Goal: Communication & Community: Share content

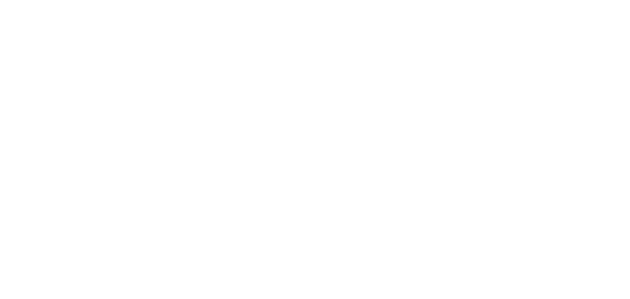
select select "*"
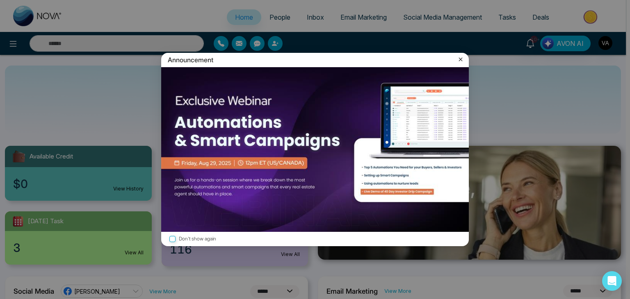
click at [458, 58] on icon at bounding box center [460, 59] width 8 height 8
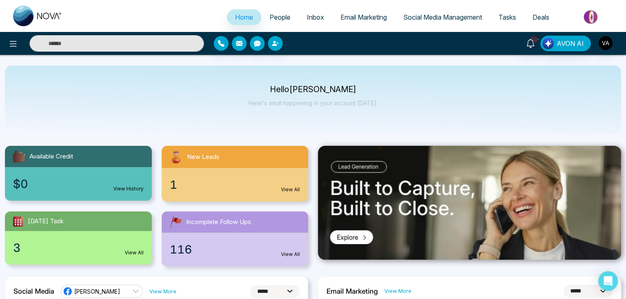
click at [455, 17] on span "Social Media Management" at bounding box center [442, 17] width 79 height 8
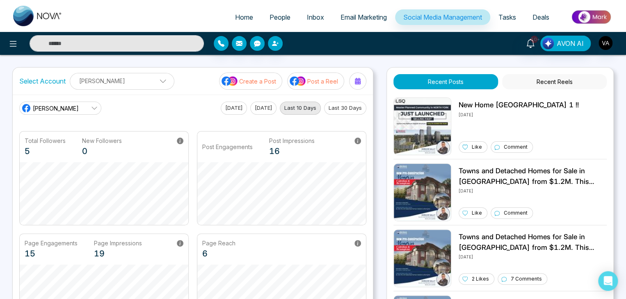
click at [317, 78] on p "Post a Reel" at bounding box center [322, 81] width 31 height 9
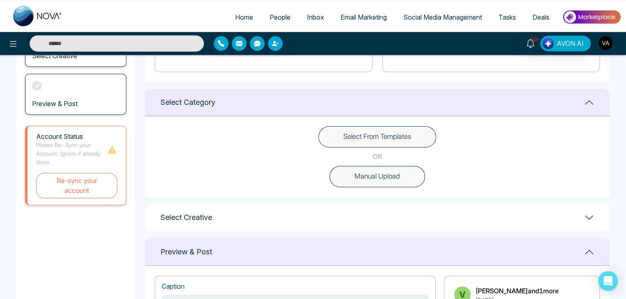
scroll to position [180, 0]
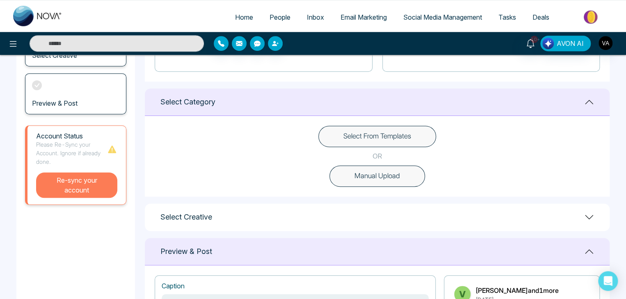
click at [86, 185] on button "Re-sync your account" at bounding box center [76, 185] width 81 height 25
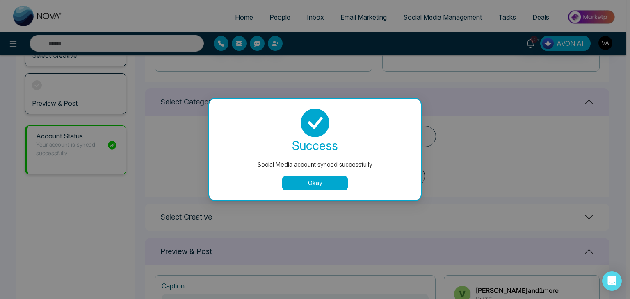
click at [296, 182] on button "Okay" at bounding box center [315, 183] width 66 height 15
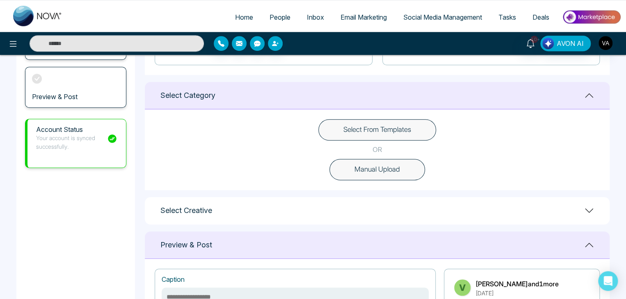
scroll to position [188, 0]
click at [375, 137] on button "Select From Templates" at bounding box center [377, 128] width 118 height 21
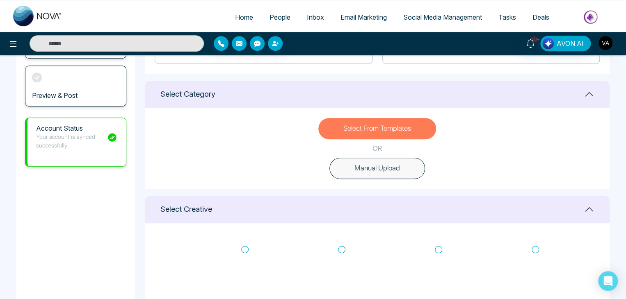
click at [375, 137] on button "Select From Templates" at bounding box center [377, 128] width 118 height 21
click at [244, 248] on icon at bounding box center [244, 250] width 7 height 8
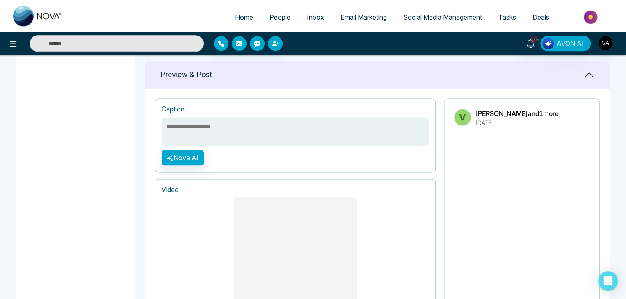
scroll to position [520, 0]
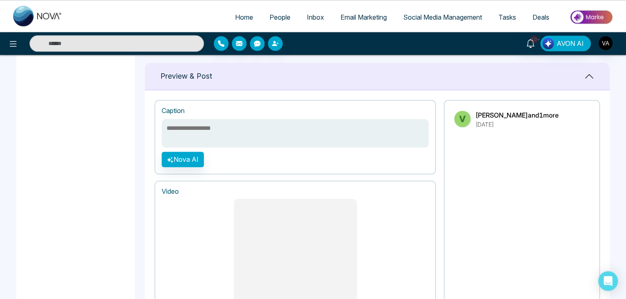
click at [323, 133] on textarea at bounding box center [295, 133] width 267 height 29
type textarea "**********"
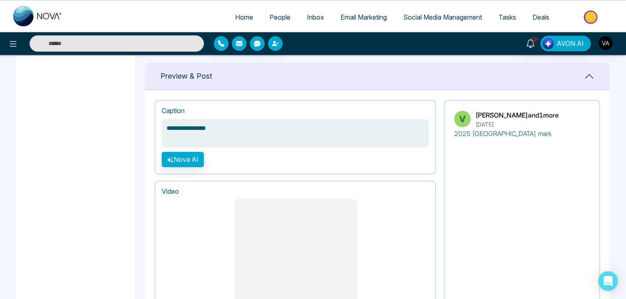
type textarea "**********"
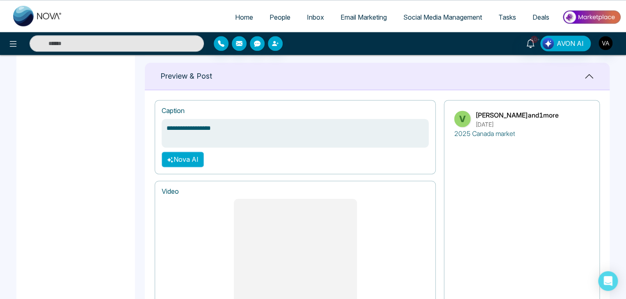
click at [191, 158] on button "Nova AI" at bounding box center [183, 160] width 42 height 16
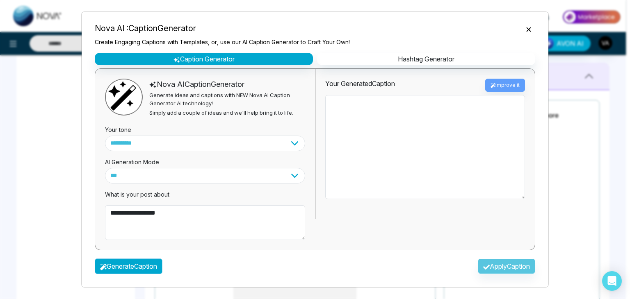
click at [146, 271] on button "Generate Caption" at bounding box center [129, 267] width 68 height 16
type textarea "**********"
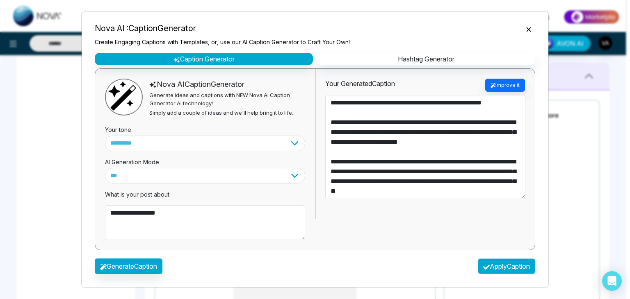
click at [503, 267] on button "Apply Caption" at bounding box center [506, 267] width 57 height 16
type textarea "**********"
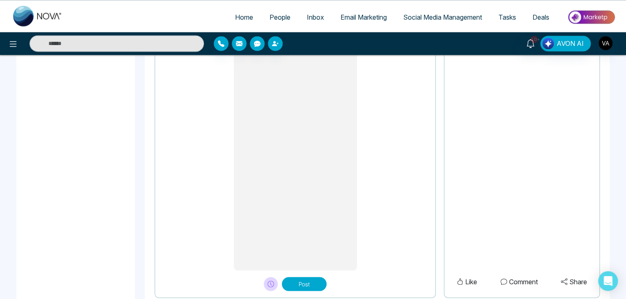
scroll to position [693, 0]
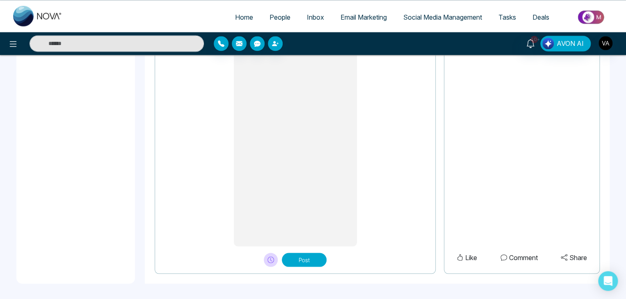
click at [309, 260] on button "Post" at bounding box center [304, 260] width 45 height 14
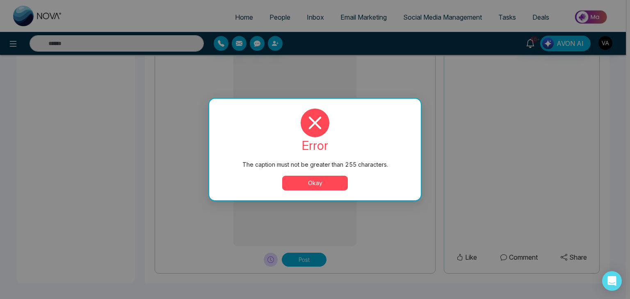
click at [324, 184] on button "Okay" at bounding box center [315, 183] width 66 height 15
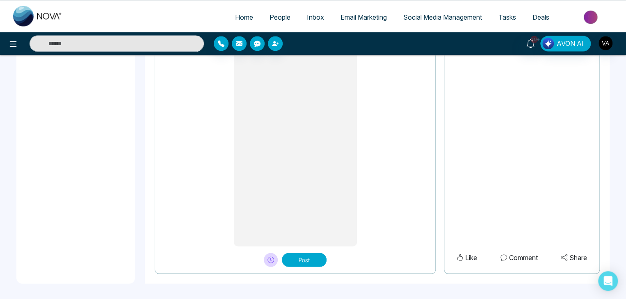
drag, startPoint x: 167, startPoint y: 169, endPoint x: 574, endPoint y: 318, distance: 433.6
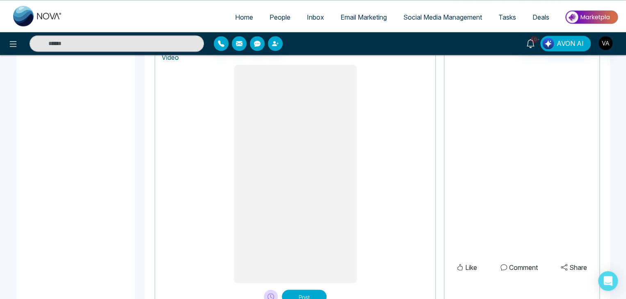
scroll to position [653, 0]
type textarea "**********"
click at [312, 291] on button "Post" at bounding box center [304, 298] width 45 height 14
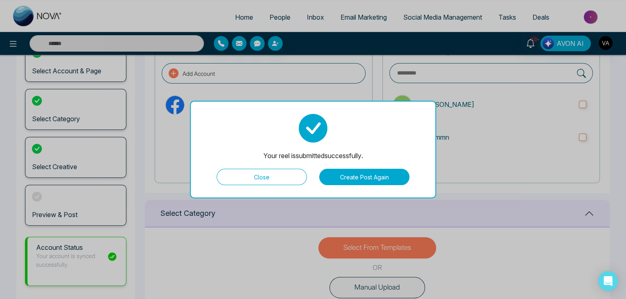
scroll to position [54, 0]
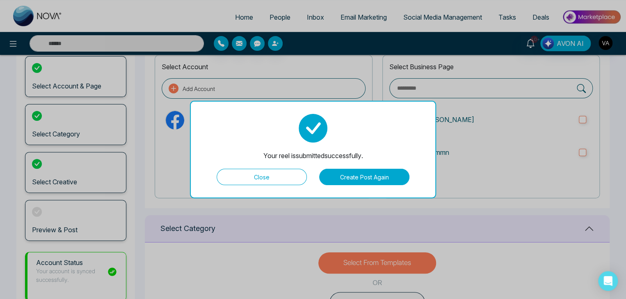
click at [348, 172] on button "Create Post Again" at bounding box center [364, 177] width 90 height 16
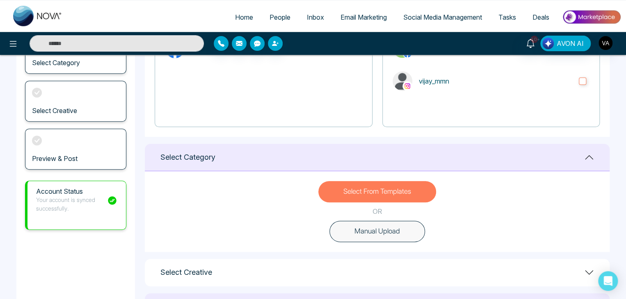
scroll to position [125, 0]
click at [391, 230] on button "Manual Upload" at bounding box center [377, 231] width 96 height 21
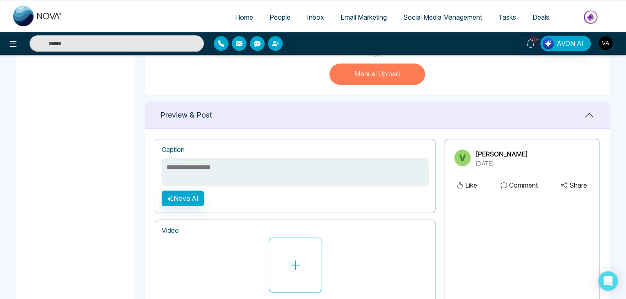
scroll to position [283, 0]
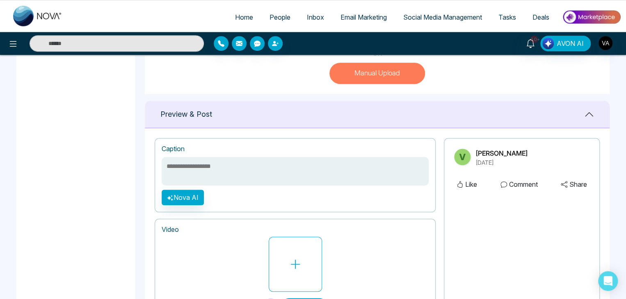
click at [386, 179] on textarea at bounding box center [295, 171] width 267 height 29
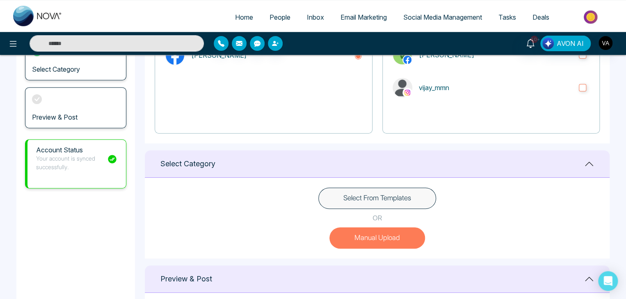
scroll to position [119, 0]
click at [363, 201] on button "Select From Templates" at bounding box center [377, 197] width 118 height 21
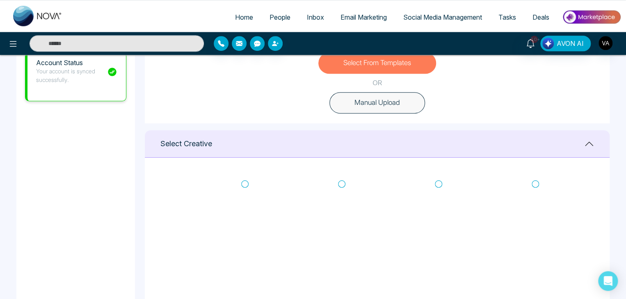
scroll to position [254, 0]
click at [339, 180] on icon at bounding box center [341, 183] width 7 height 7
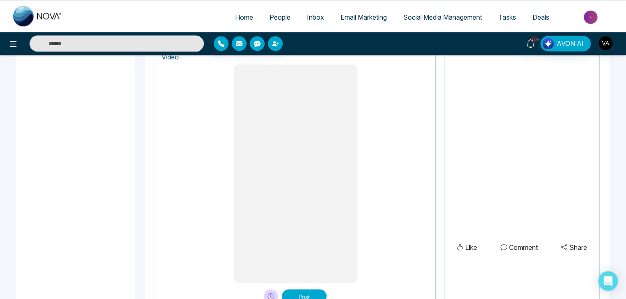
scroll to position [691, 0]
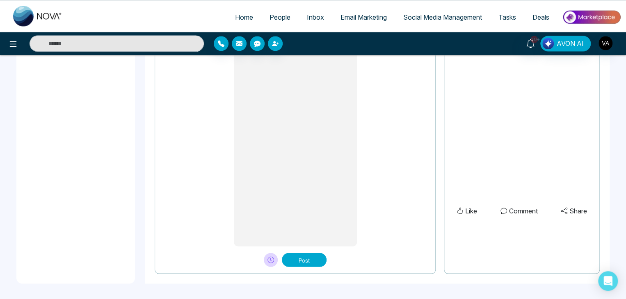
click at [310, 260] on button "Post" at bounding box center [304, 260] width 45 height 14
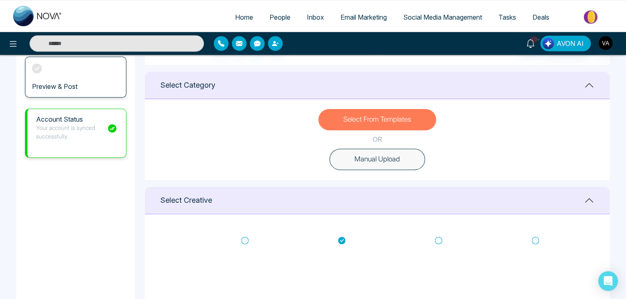
scroll to position [198, 0]
click at [343, 238] on icon at bounding box center [341, 240] width 7 height 7
click at [438, 241] on icon at bounding box center [438, 240] width 7 height 8
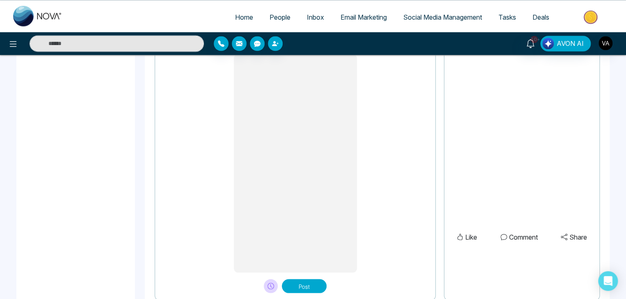
scroll to position [691, 0]
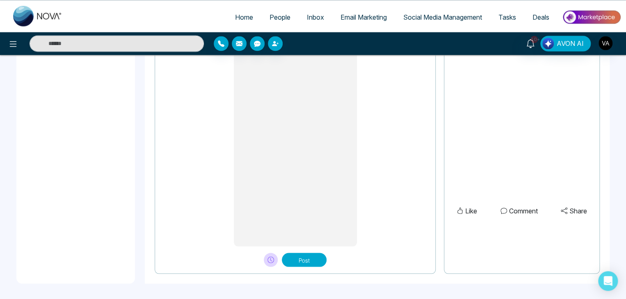
click at [310, 263] on button "Post" at bounding box center [304, 260] width 45 height 14
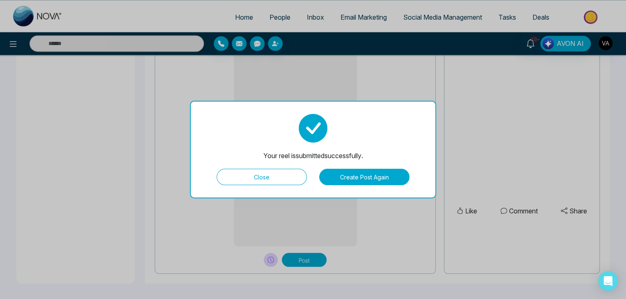
click at [282, 175] on button "Close" at bounding box center [261, 177] width 90 height 16
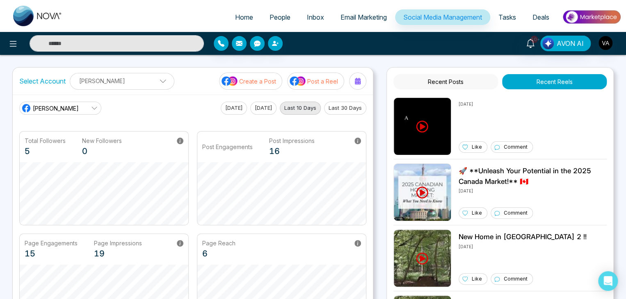
click at [321, 77] on p "Post a Reel" at bounding box center [322, 81] width 31 height 9
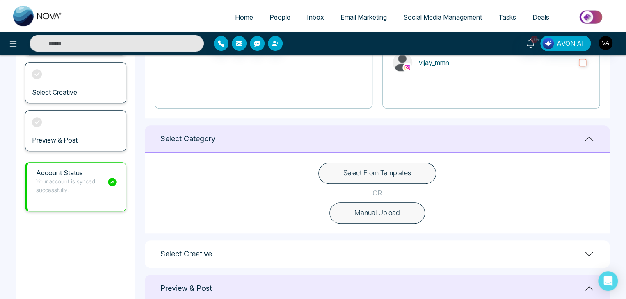
scroll to position [152, 0]
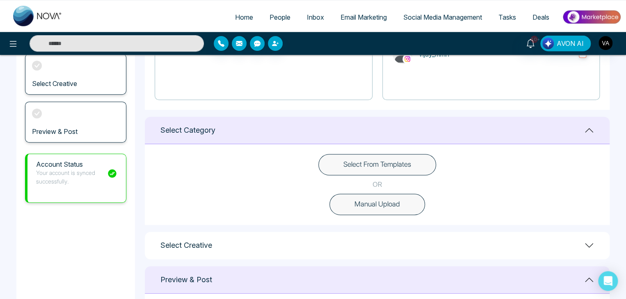
click at [400, 163] on button "Select From Templates" at bounding box center [377, 164] width 118 height 21
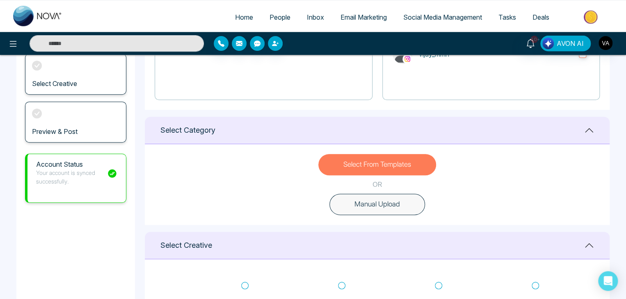
click at [387, 203] on button "Manual Upload" at bounding box center [377, 204] width 96 height 21
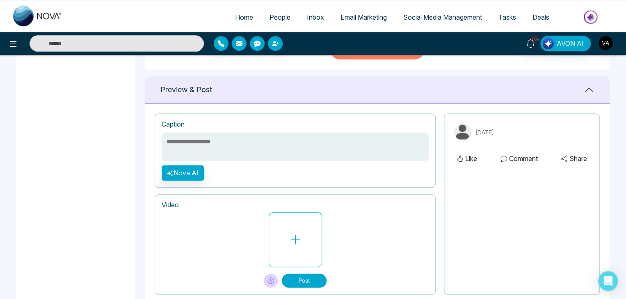
scroll to position [309, 0]
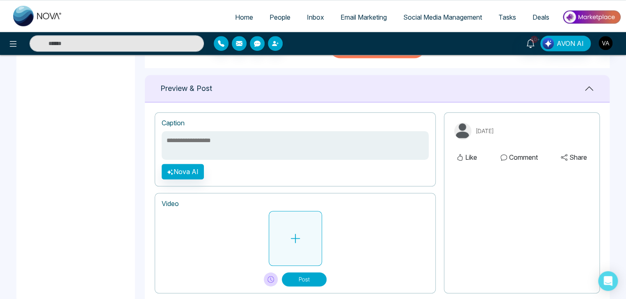
click at [305, 231] on button at bounding box center [295, 238] width 53 height 55
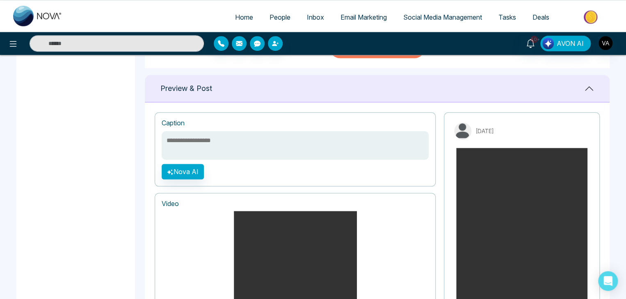
click at [324, 148] on textarea at bounding box center [295, 145] width 267 height 29
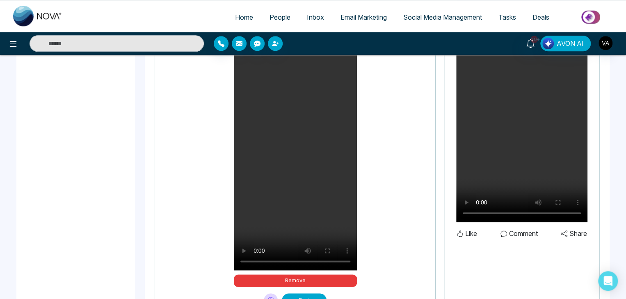
scroll to position [508, 0]
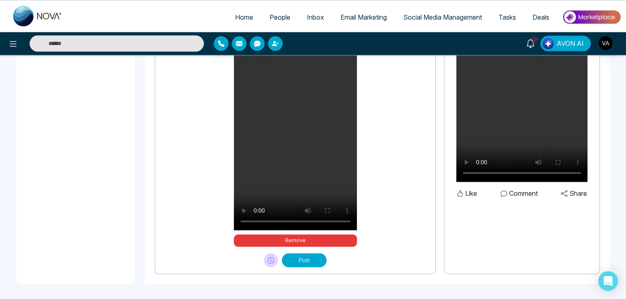
click at [297, 255] on button "Post" at bounding box center [304, 260] width 45 height 14
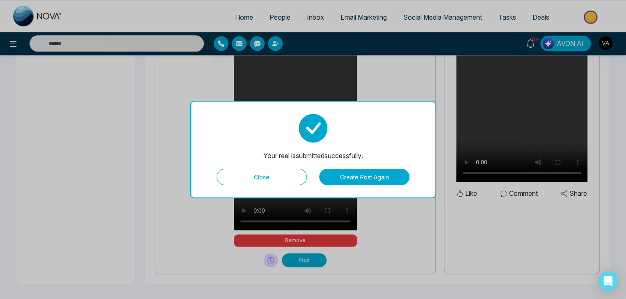
click at [259, 181] on button "Close" at bounding box center [261, 177] width 90 height 16
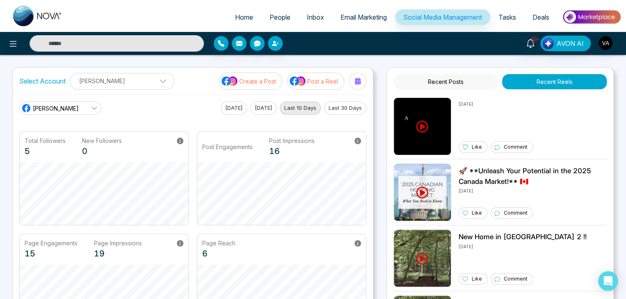
click at [84, 105] on link "[PERSON_NAME]" at bounding box center [60, 108] width 82 height 13
click at [44, 144] on span "(vijay_mmn)" at bounding box center [66, 144] width 59 height 9
